Goal: Communication & Community: Participate in discussion

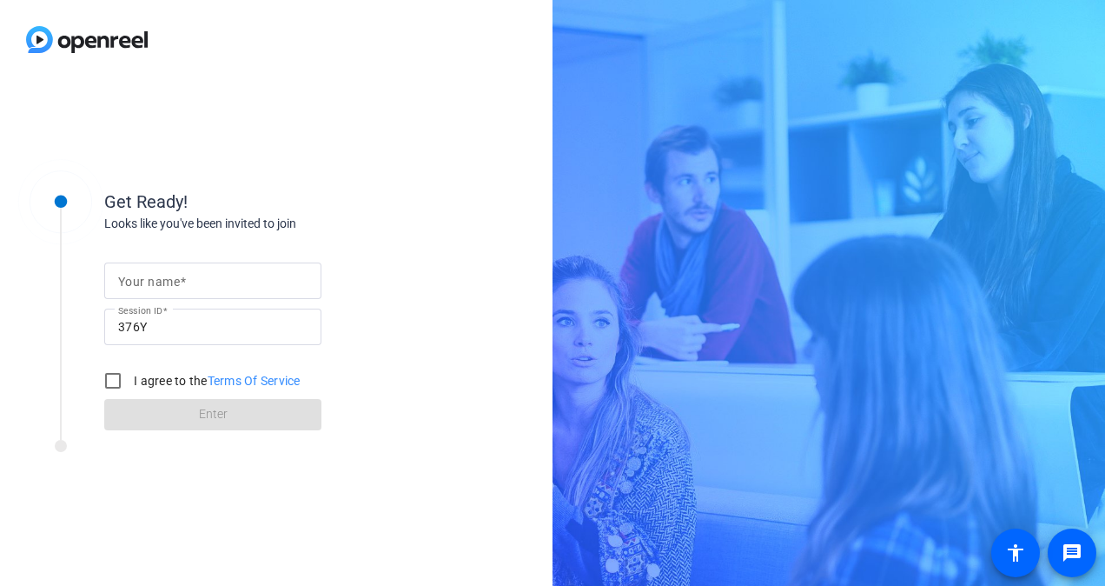
click at [259, 289] on input "Your name" at bounding box center [212, 280] width 189 height 21
type input "[PERSON_NAME]"
click at [106, 386] on input "I agree to the Terms Of Service" at bounding box center [113, 380] width 35 height 35
checkbox input "true"
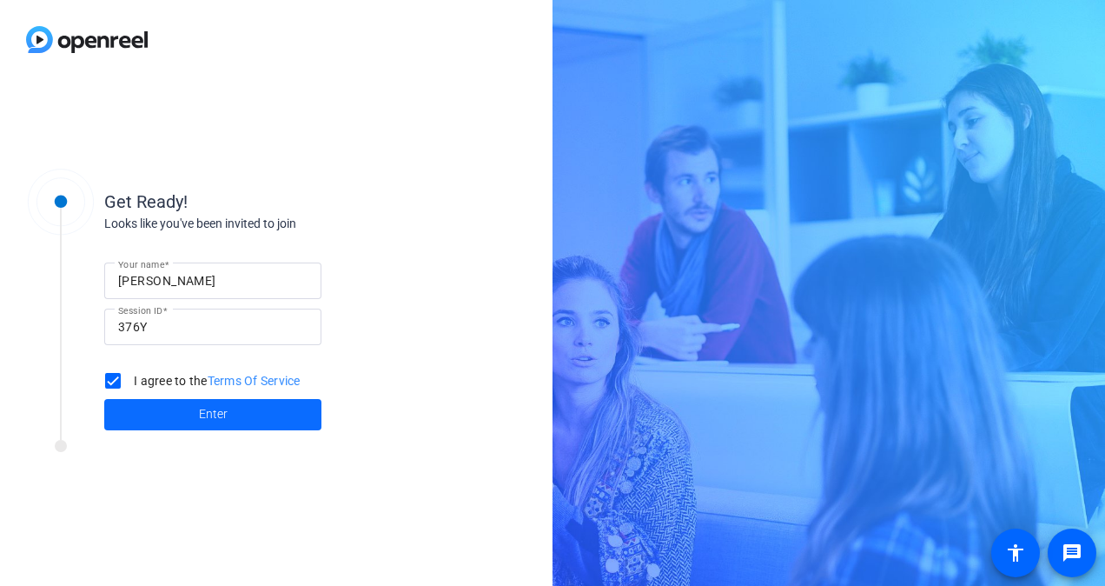
click at [184, 414] on span at bounding box center [212, 415] width 217 height 42
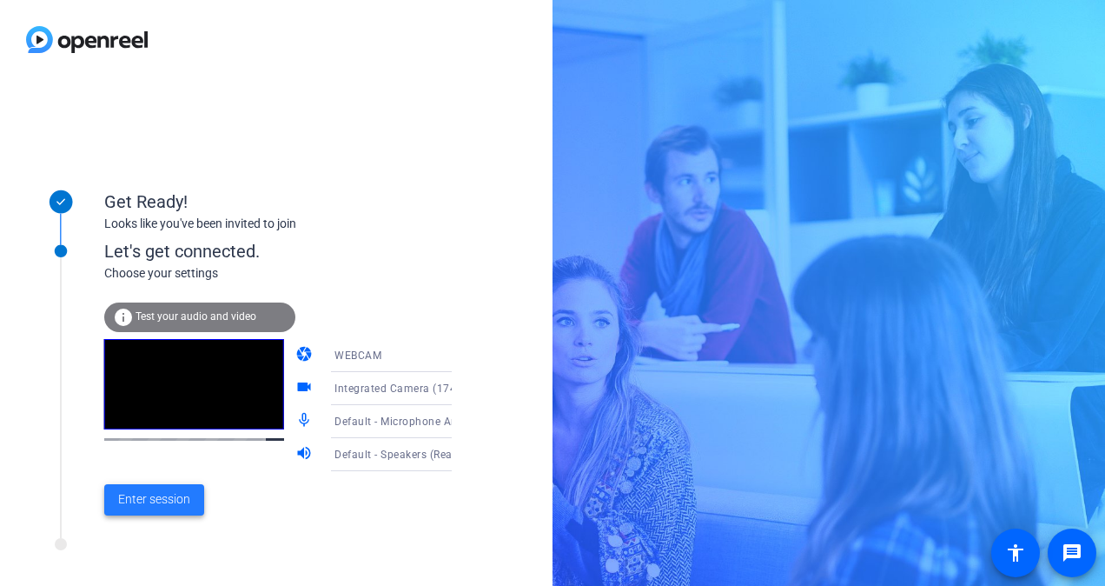
click at [169, 498] on span "Enter session" at bounding box center [154, 499] width 72 height 18
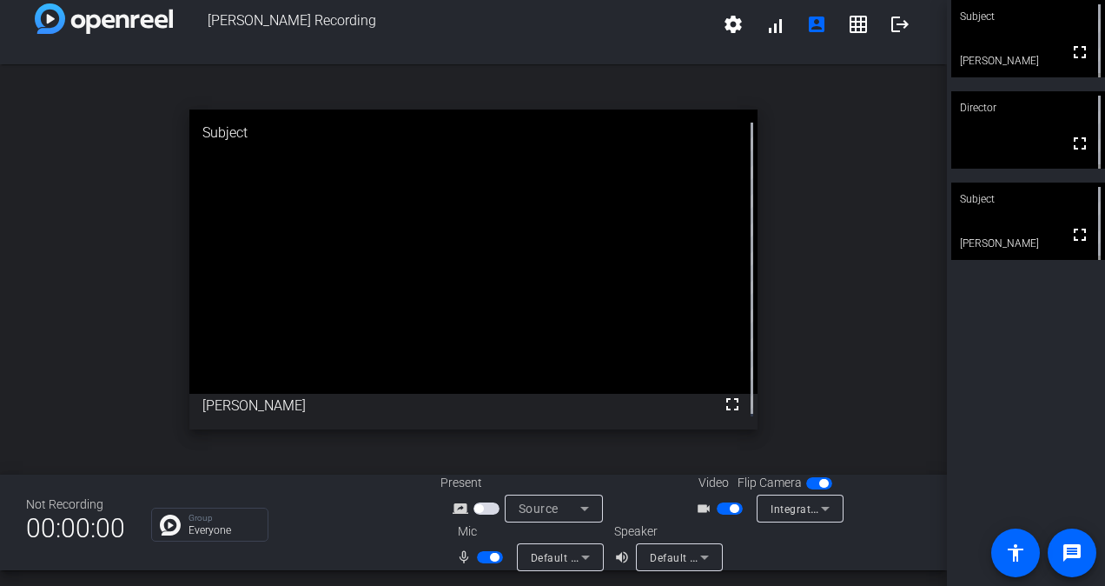
scroll to position [20, 0]
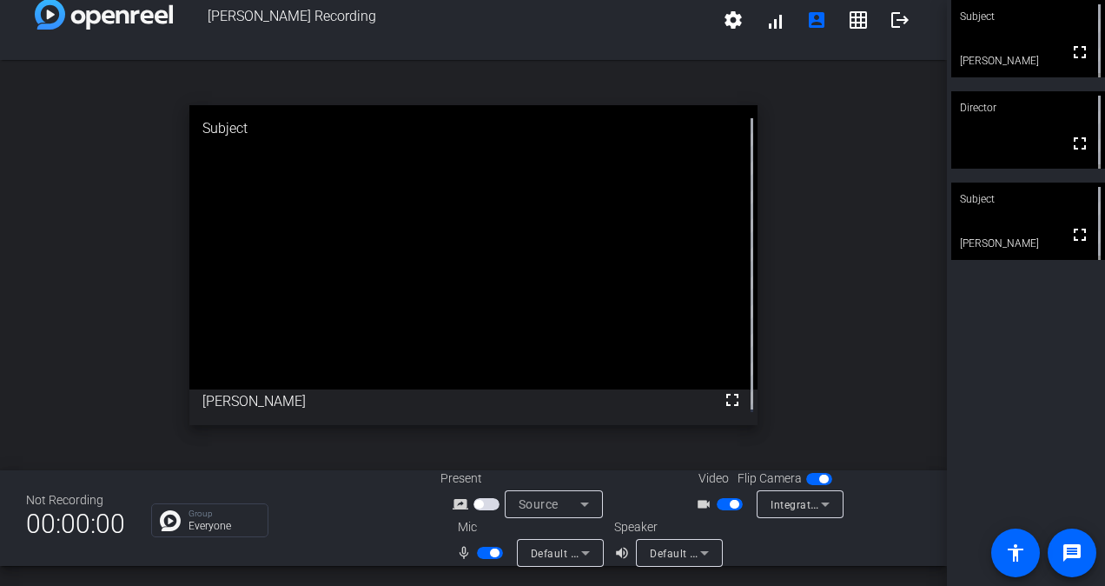
click at [477, 555] on span "button" at bounding box center [490, 552] width 26 height 12
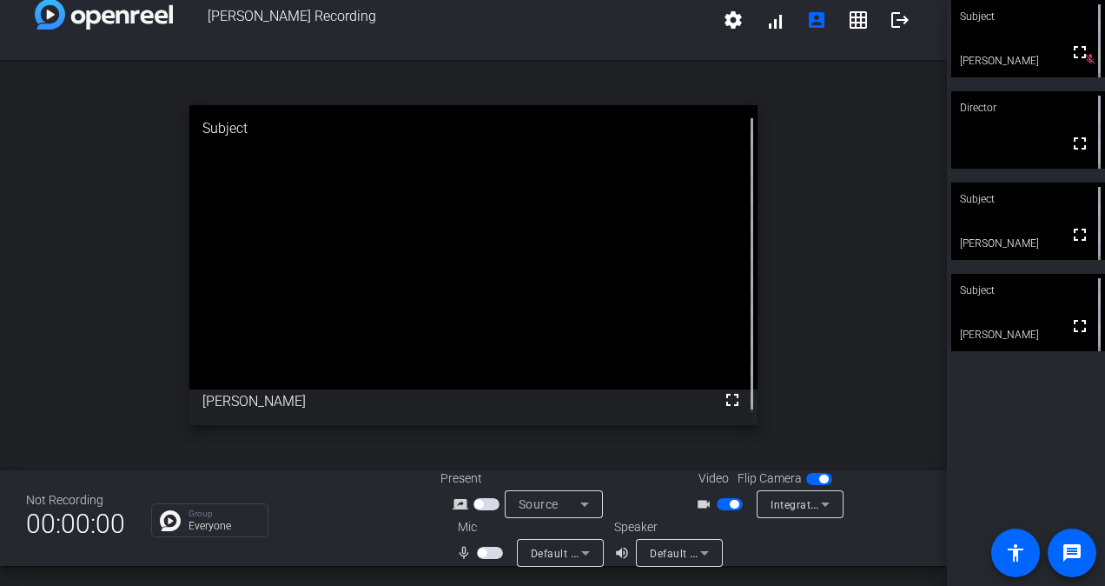
click at [492, 555] on span "button" at bounding box center [490, 552] width 26 height 12
click at [721, 508] on span "button" at bounding box center [730, 504] width 26 height 12
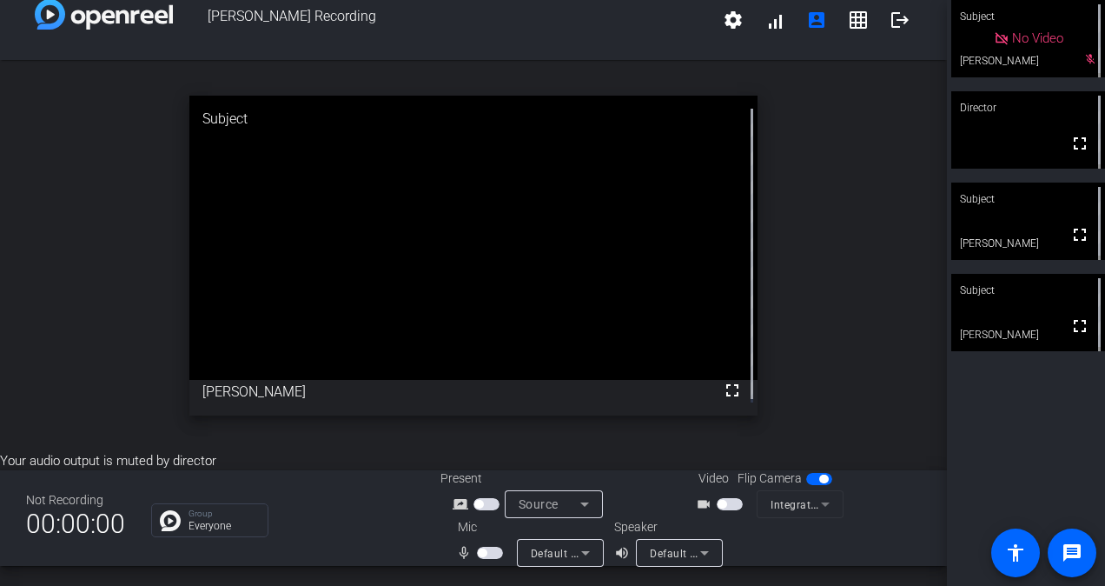
click at [731, 504] on span "button" at bounding box center [730, 504] width 26 height 12
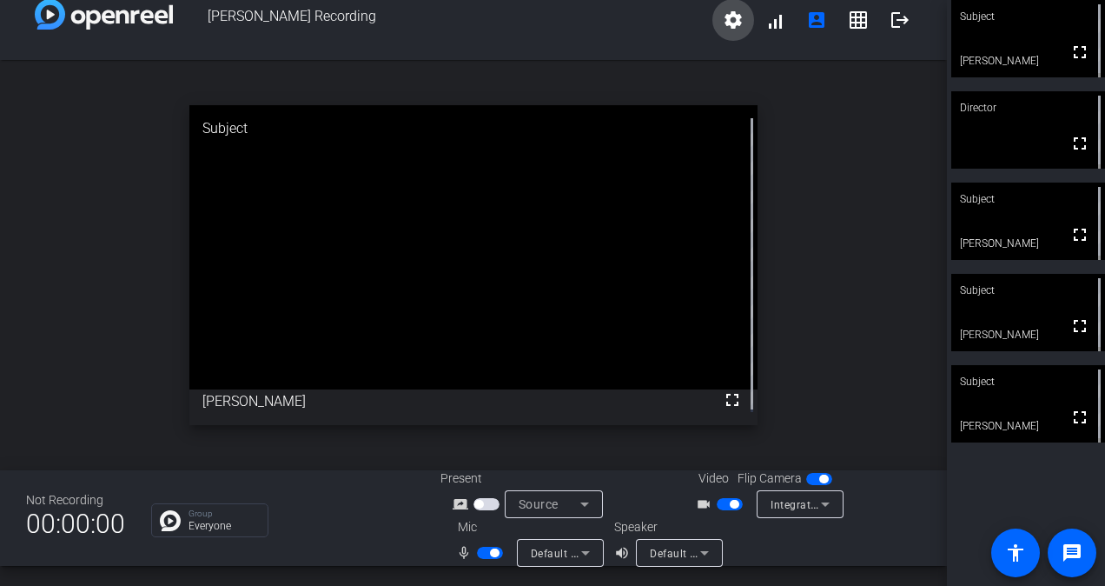
click at [732, 24] on mat-icon "settings" at bounding box center [733, 20] width 21 height 21
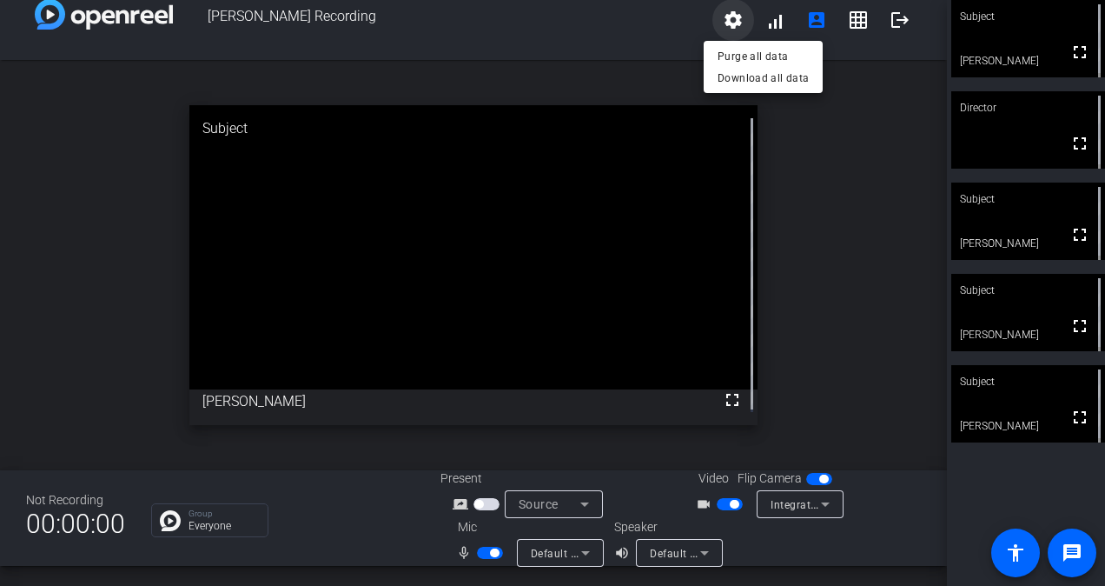
click at [732, 24] on div at bounding box center [552, 293] width 1105 height 586
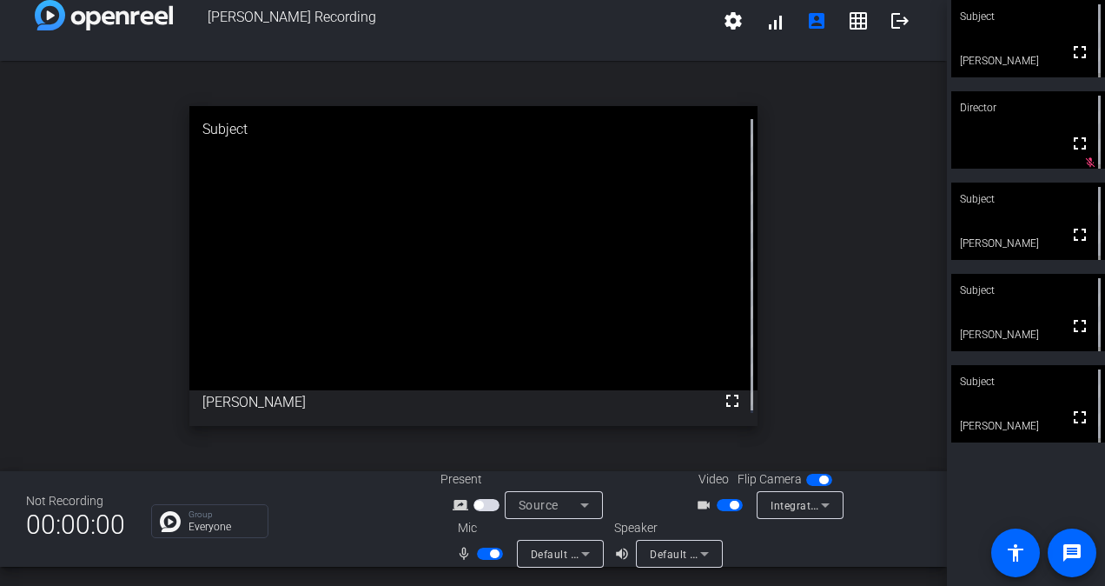
click at [798, 394] on div "open_in_new Subject fullscreen [PERSON_NAME]" at bounding box center [473, 266] width 947 height 410
click at [478, 557] on span "button" at bounding box center [490, 553] width 26 height 12
click at [821, 376] on div "open_in_new Subject fullscreen [PERSON_NAME]" at bounding box center [473, 266] width 947 height 410
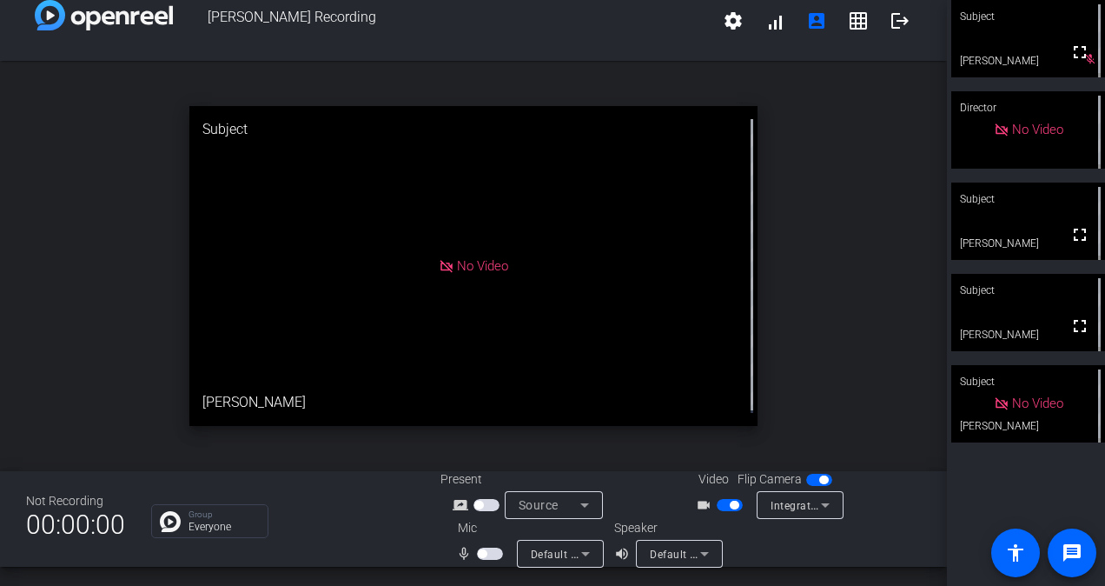
click at [494, 557] on span "button" at bounding box center [490, 553] width 26 height 12
click at [873, 222] on div "open_in_new Director No Video" at bounding box center [473, 266] width 947 height 410
click at [477, 553] on span "button" at bounding box center [490, 553] width 26 height 12
click at [485, 557] on span "button" at bounding box center [490, 553] width 26 height 12
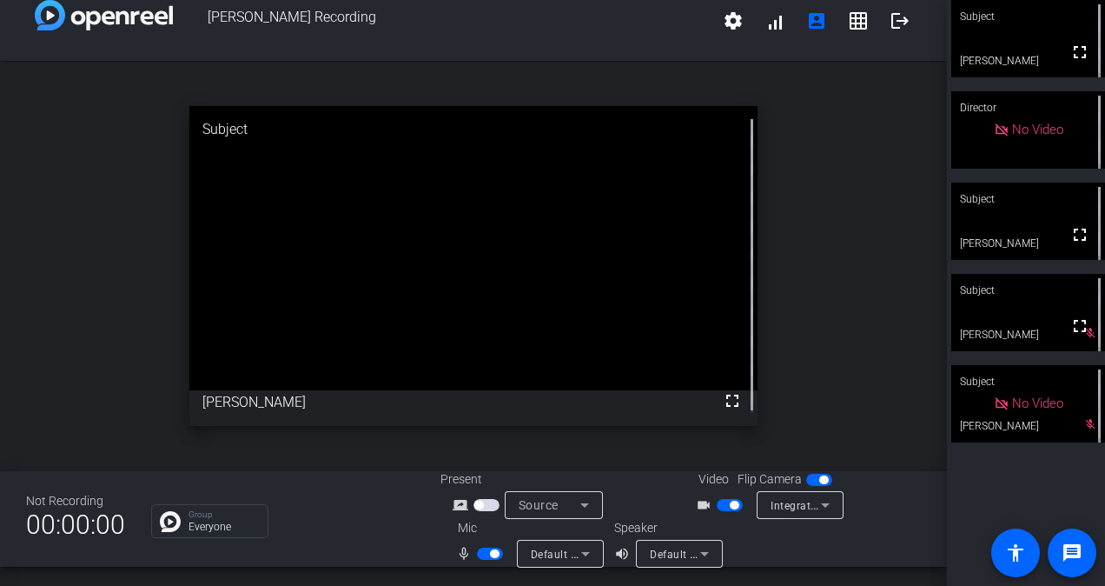
click at [477, 555] on span "button" at bounding box center [490, 553] width 26 height 12
click at [492, 554] on span "button" at bounding box center [490, 553] width 26 height 12
click at [477, 554] on span "button" at bounding box center [490, 553] width 26 height 12
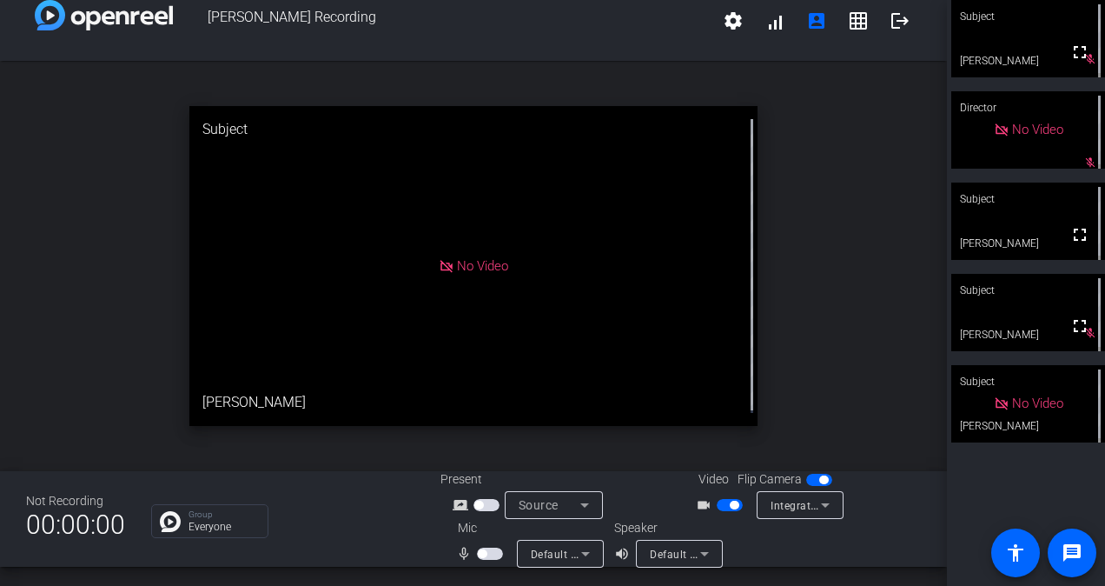
click at [487, 555] on span "button" at bounding box center [490, 553] width 26 height 12
click at [477, 550] on span "button" at bounding box center [490, 553] width 26 height 12
click at [318, 520] on div "Group Everyone" at bounding box center [282, 521] width 263 height 34
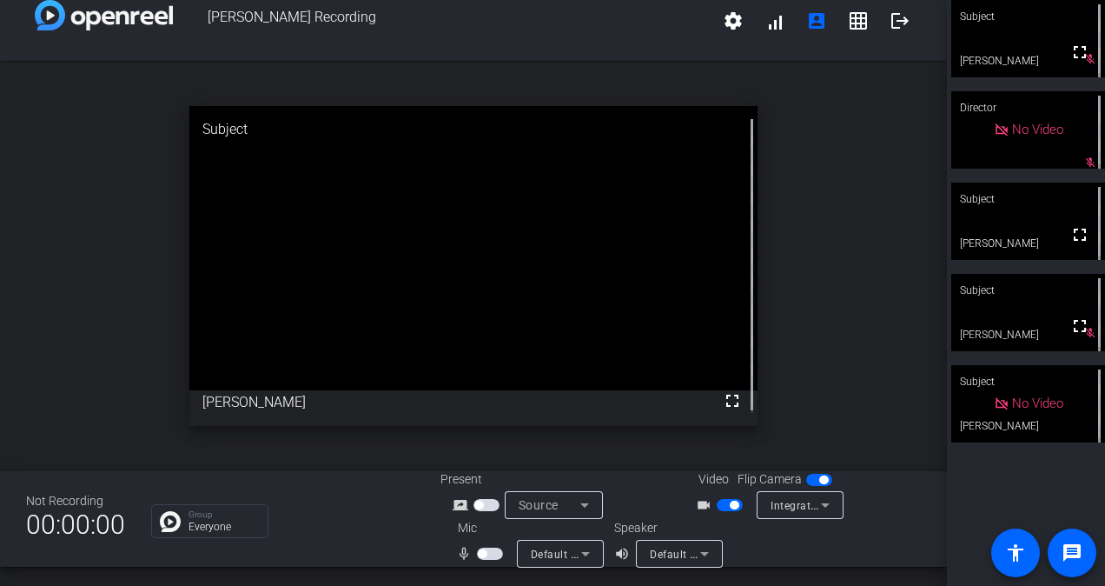
click at [493, 559] on span "button" at bounding box center [490, 553] width 26 height 12
click at [477, 552] on span "button" at bounding box center [490, 553] width 26 height 12
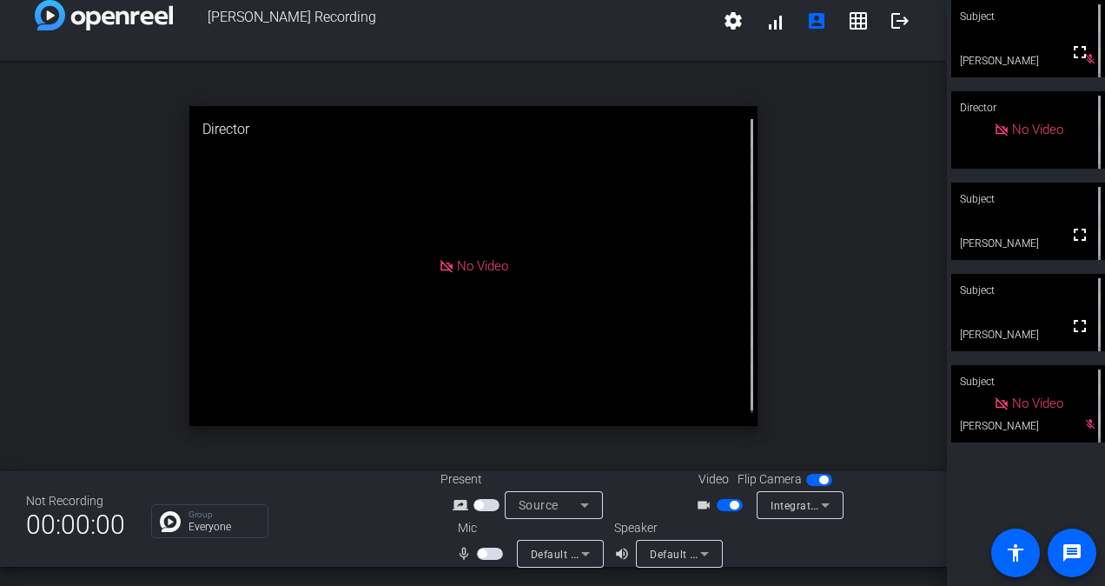
click at [494, 553] on span "button" at bounding box center [490, 553] width 26 height 12
click at [479, 553] on span "button" at bounding box center [490, 553] width 26 height 12
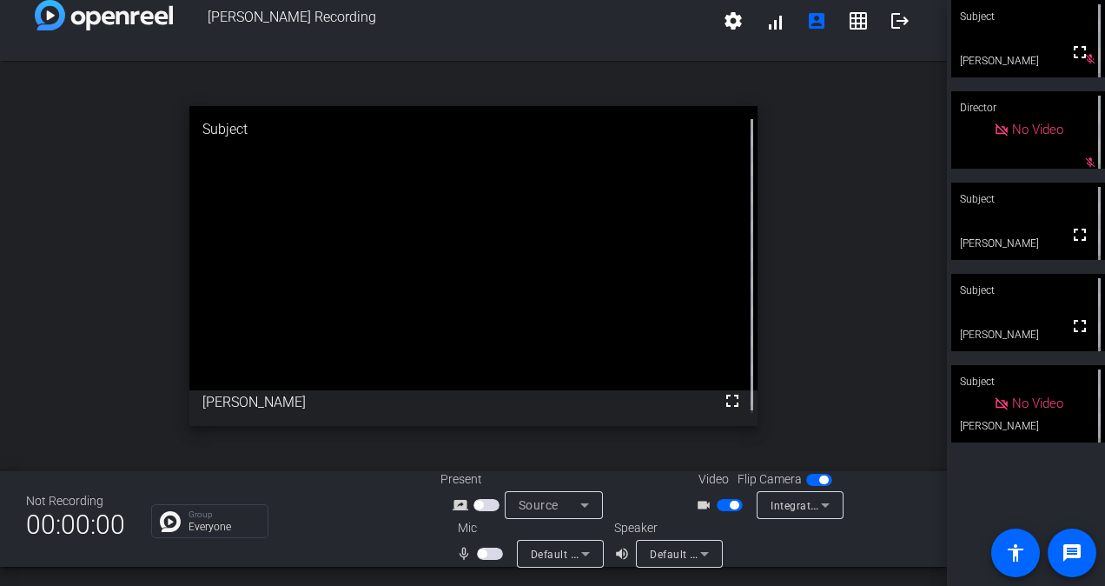
click at [836, 304] on div "open_in_new Subject fullscreen [PERSON_NAME]" at bounding box center [473, 266] width 947 height 410
